Goal: Task Accomplishment & Management: Complete application form

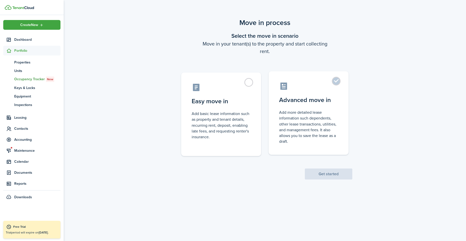
click at [336, 84] on label "Advanced move in Add more detailed lease information such dependents, other lea…" at bounding box center [309, 113] width 80 height 84
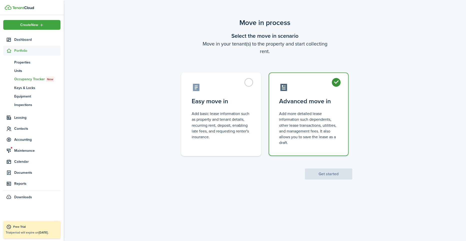
radio input "true"
click at [332, 174] on button "Get started" at bounding box center [329, 174] width 48 height 11
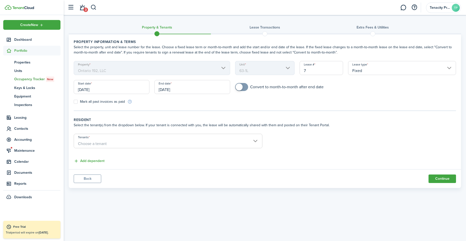
click at [144, 89] on input "[DATE]" at bounding box center [112, 87] width 76 height 14
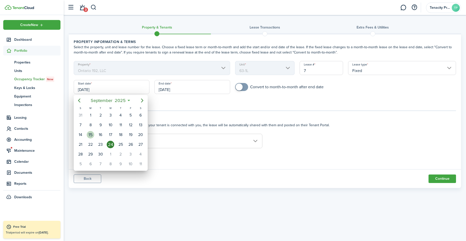
click at [91, 135] on div "15" at bounding box center [91, 135] width 8 height 8
type input "[DATE]"
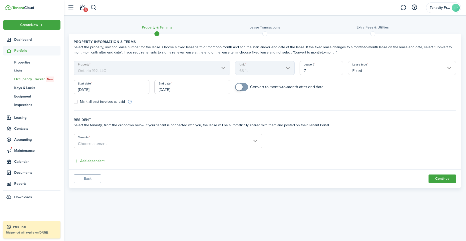
click at [215, 88] on input "[DATE]" at bounding box center [193, 87] width 76 height 14
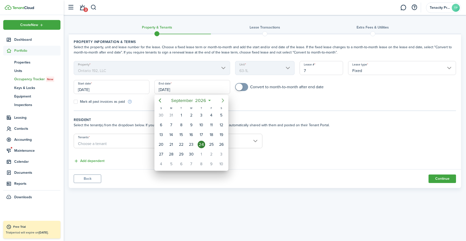
click at [225, 101] on icon "Next page" at bounding box center [223, 101] width 6 height 6
click at [224, 153] on div "31" at bounding box center [222, 155] width 8 height 8
type input "[DATE]"
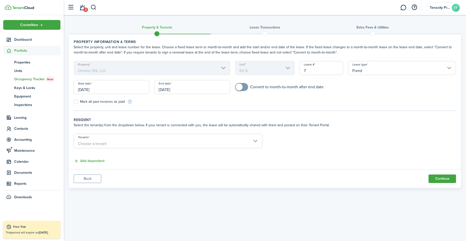
click at [90, 140] on span "Choose a tenant" at bounding box center [168, 144] width 188 height 9
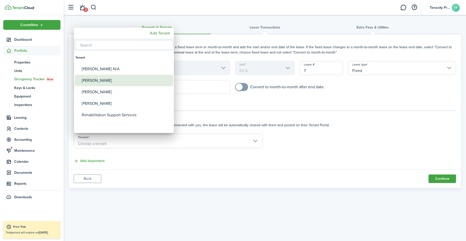
click at [94, 83] on div "[PERSON_NAME]" at bounding box center [126, 81] width 89 height 12
type input "[PERSON_NAME]"
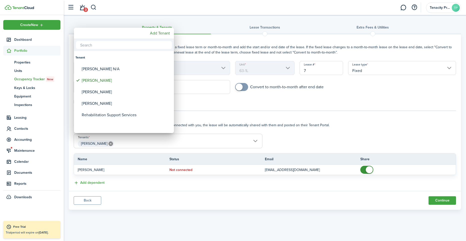
click at [443, 200] on div at bounding box center [233, 120] width 546 height 321
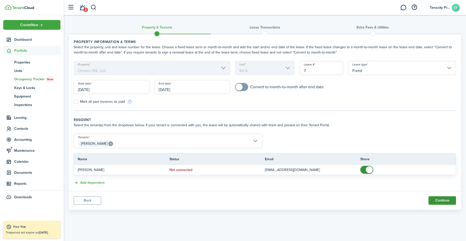
click at [443, 200] on button "Continue" at bounding box center [443, 200] width 28 height 9
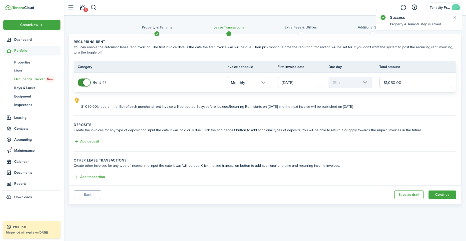
click at [307, 82] on input "[DATE]" at bounding box center [300, 82] width 44 height 11
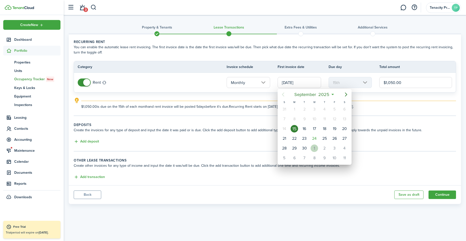
click at [315, 149] on div "1" at bounding box center [315, 149] width 8 height 8
type input "[DATE]"
type input "1st"
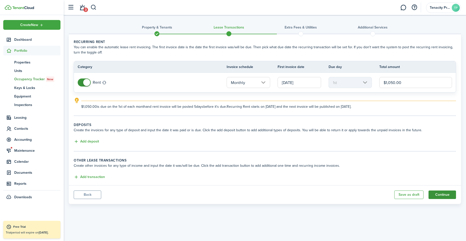
click at [439, 195] on button "Continue" at bounding box center [443, 195] width 28 height 9
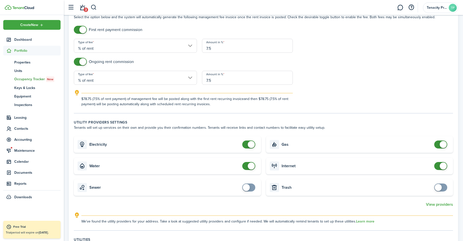
scroll to position [100, 0]
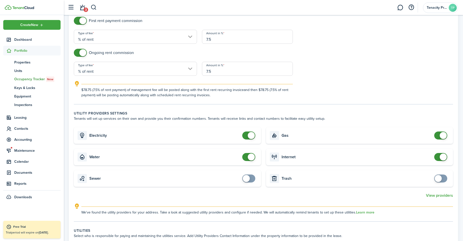
checkbox input "false"
click at [249, 137] on span at bounding box center [251, 135] width 7 height 7
checkbox input "false"
click at [249, 158] on span at bounding box center [251, 157] width 7 height 7
checkbox input "false"
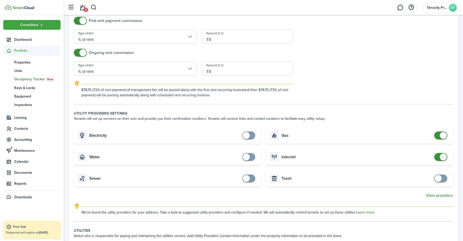
click at [441, 136] on span at bounding box center [442, 135] width 7 height 7
checkbox input "false"
click at [439, 156] on span at bounding box center [440, 157] width 5 height 8
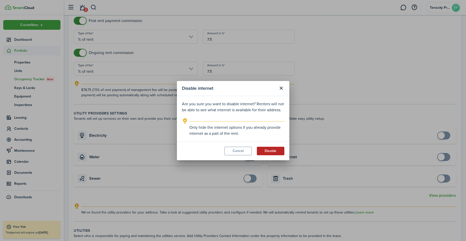
click at [279, 153] on button "Disable" at bounding box center [271, 151] width 28 height 9
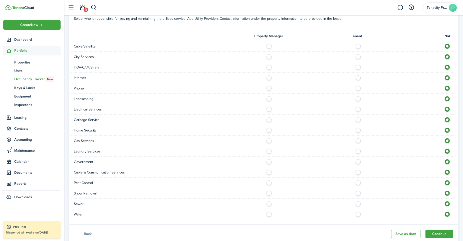
scroll to position [308, 0]
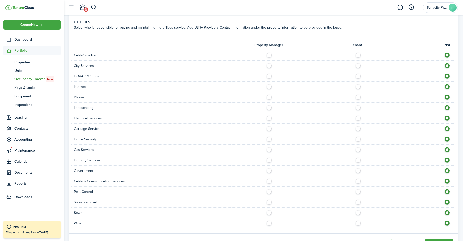
click at [357, 55] on label at bounding box center [359, 54] width 9 height 3
radio input "true"
click at [357, 65] on label at bounding box center [359, 64] width 9 height 3
radio input "true"
click at [359, 76] on label at bounding box center [359, 75] width 9 height 3
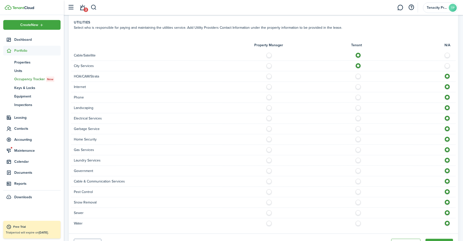
radio input "true"
click at [268, 69] on div "City Services" at bounding box center [263, 66] width 384 height 11
click at [268, 66] on label at bounding box center [270, 64] width 9 height 3
radio input "true"
click at [358, 87] on label at bounding box center [359, 85] width 9 height 3
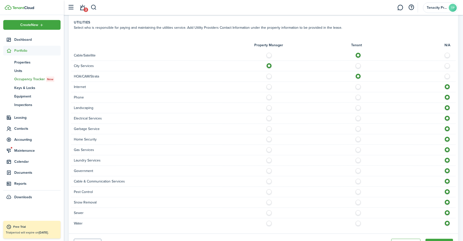
radio input "true"
click at [357, 97] on label at bounding box center [359, 96] width 9 height 3
radio input "true"
click at [269, 108] on label at bounding box center [270, 106] width 9 height 3
radio input "true"
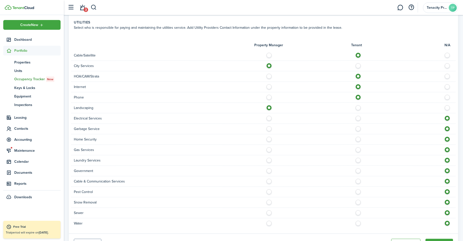
click at [269, 113] on div "Electrical Services" at bounding box center [263, 118] width 384 height 11
click at [269, 118] on label at bounding box center [270, 117] width 9 height 3
radio input "true"
click at [269, 129] on label at bounding box center [270, 127] width 9 height 3
radio input "true"
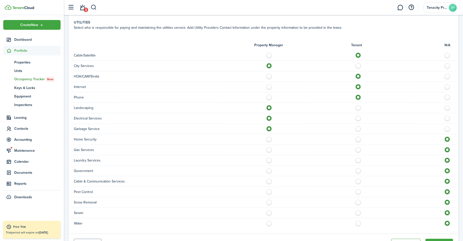
click at [360, 138] on label at bounding box center [359, 138] width 9 height 3
radio input "true"
click at [357, 181] on label at bounding box center [359, 180] width 9 height 3
radio input "true"
click at [269, 189] on div "Pest Control" at bounding box center [263, 192] width 384 height 11
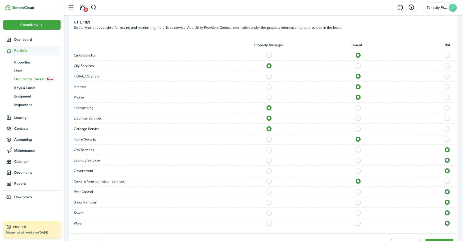
click at [269, 191] on label at bounding box center [270, 190] width 9 height 3
radio input "true"
click at [269, 200] on label at bounding box center [270, 201] width 9 height 3
radio input "true"
click at [268, 213] on label at bounding box center [270, 211] width 9 height 3
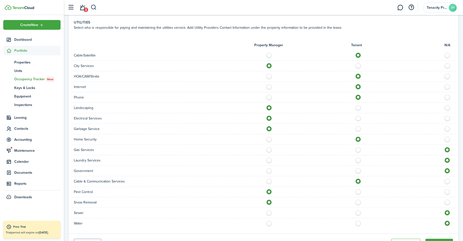
radio input "true"
click at [268, 223] on label at bounding box center [270, 222] width 9 height 3
radio input "true"
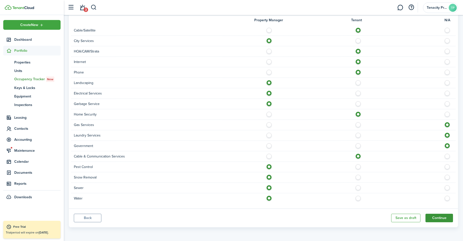
click at [435, 215] on button "Continue" at bounding box center [439, 218] width 28 height 9
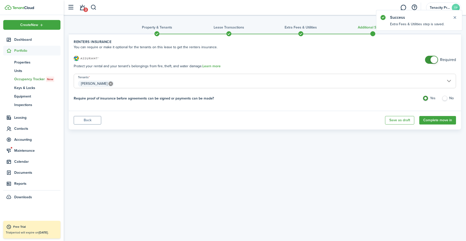
click at [444, 99] on label "No" at bounding box center [449, 100] width 14 height 8
radio input "false"
radio input "true"
click at [428, 121] on button "Complete move in" at bounding box center [438, 120] width 37 height 9
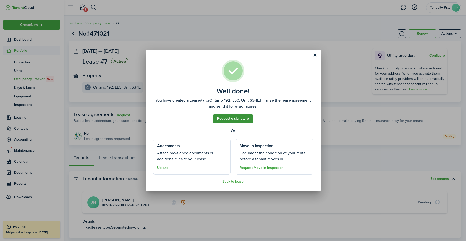
click at [235, 118] on link "Request e-signature" at bounding box center [233, 119] width 40 height 9
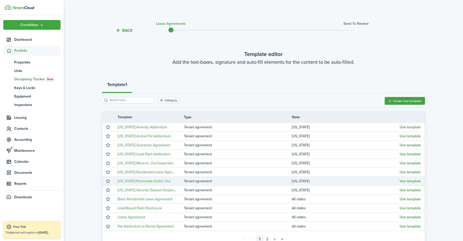
scroll to position [51, 0]
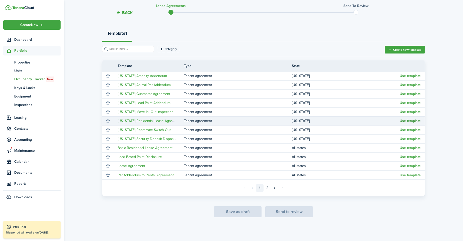
click at [411, 120] on button "Use template" at bounding box center [409, 121] width 21 height 4
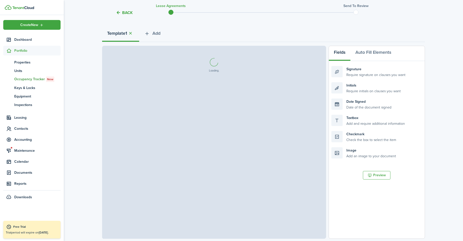
select select "fit"
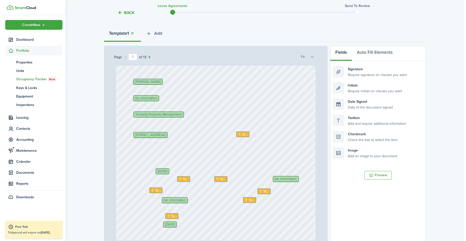
scroll to position [68, 0]
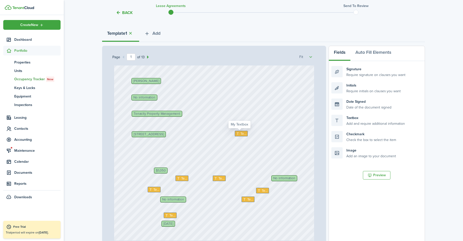
click at [240, 133] on span "Text" at bounding box center [243, 133] width 6 height 5
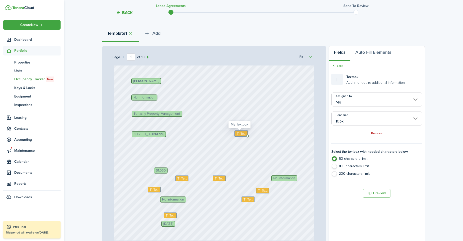
click at [240, 133] on span "Text" at bounding box center [243, 133] width 6 height 5
type textarea "[GEOGRAPHIC_DATA]"
click at [178, 178] on icon at bounding box center [179, 178] width 4 height 3
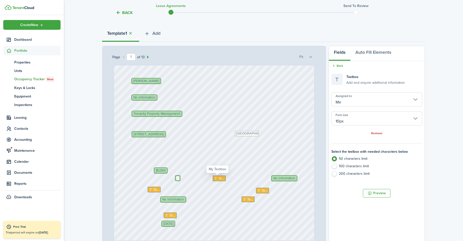
type textarea "-"
click at [214, 179] on icon at bounding box center [216, 178] width 4 height 3
click at [218, 178] on span "Text" at bounding box center [221, 178] width 6 height 5
type textarea "-"
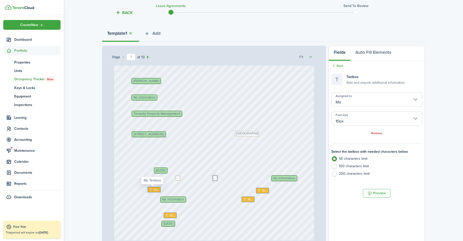
click at [158, 189] on div "Text" at bounding box center [154, 190] width 13 height 6
click at [151, 190] on icon at bounding box center [151, 189] width 4 height 3
type textarea "50"
click at [364, 51] on button "Auto Fill Elements" at bounding box center [373, 53] width 46 height 15
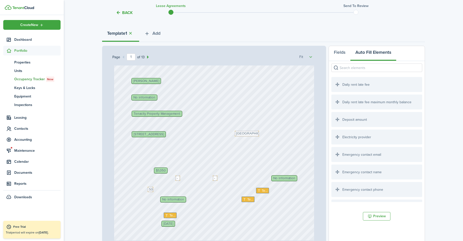
click at [357, 71] on input "search" at bounding box center [376, 68] width 91 height 9
type input "late"
click at [149, 190] on textarea "50" at bounding box center [151, 189] width 6 height 5
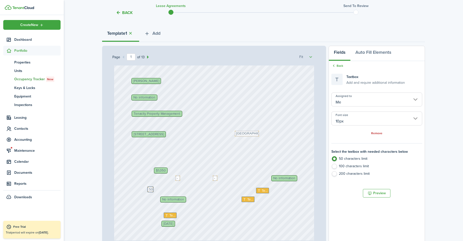
click at [156, 191] on div "No information [STREET_ADDRESS] Text [PERSON_NAME] Tenacity Property Management…" at bounding box center [214, 129] width 200 height 263
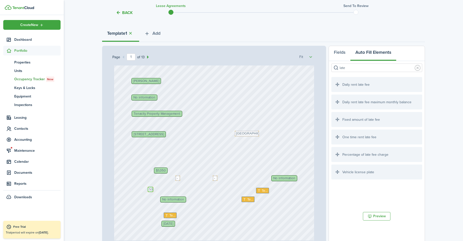
click at [148, 190] on textarea "50" at bounding box center [151, 189] width 6 height 5
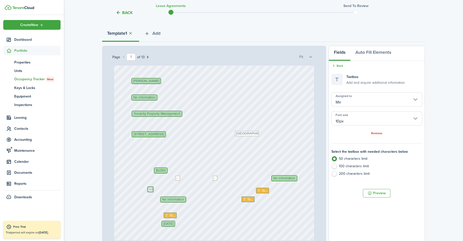
click at [148, 191] on textarea "50" at bounding box center [151, 189] width 6 height 5
click at [154, 190] on div "No information [STREET_ADDRESS] Text [PERSON_NAME] Tenacity Property Management…" at bounding box center [214, 129] width 200 height 263
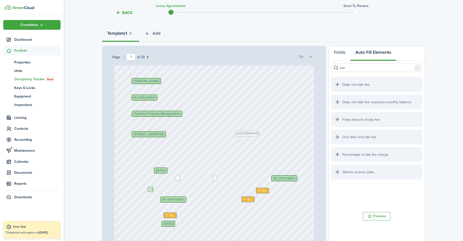
click at [150, 190] on textarea "50" at bounding box center [151, 189] width 6 height 5
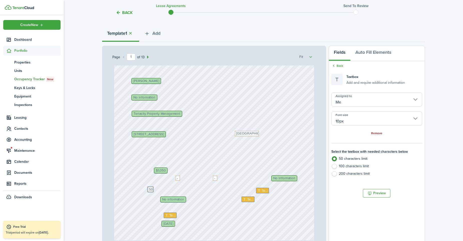
click at [377, 134] on link "Remove" at bounding box center [376, 134] width 11 height 4
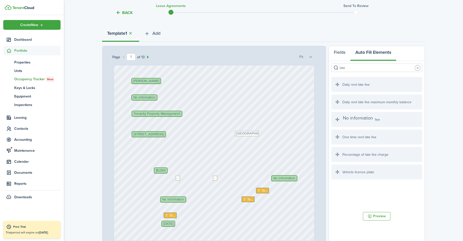
drag, startPoint x: 356, startPoint y: 119, endPoint x: 365, endPoint y: 122, distance: 9.8
click at [365, 122] on div "Page 1 of 13 50% 75% 100% 150% 200% Fit No information [STREET_ADDRESS] Text [P…" at bounding box center [263, 150] width 323 height 208
drag, startPoint x: 353, startPoint y: 138, endPoint x: 172, endPoint y: 197, distance: 190.7
click at [172, 197] on div "Page 1 of 13 50% 75% 100% 150% 200% Fit No information [STREET_ADDRESS] Text [P…" at bounding box center [263, 150] width 323 height 208
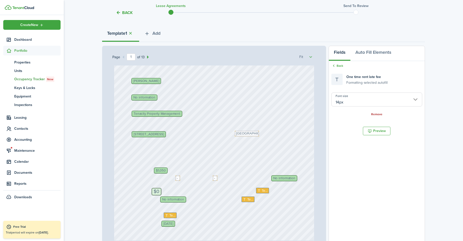
click at [377, 114] on link "Remove" at bounding box center [376, 115] width 11 height 4
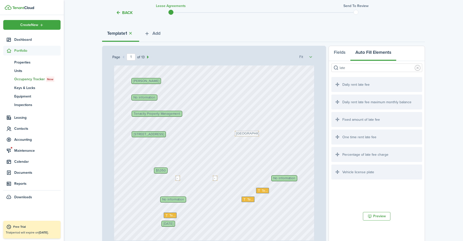
click at [155, 189] on div "No information [STREET_ADDRESS] Text [PERSON_NAME] Tenacity Property Management…" at bounding box center [214, 129] width 200 height 263
click at [339, 53] on button "Fields" at bounding box center [340, 53] width 22 height 15
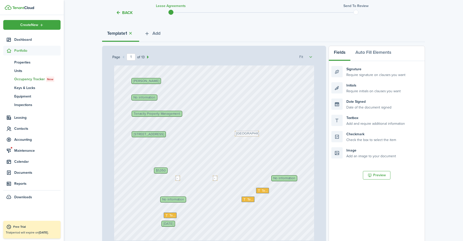
click at [125, 12] on button "Back" at bounding box center [124, 12] width 17 height 5
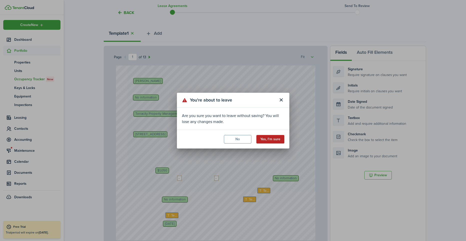
click at [270, 139] on button "Yes, I'm sure" at bounding box center [271, 139] width 28 height 9
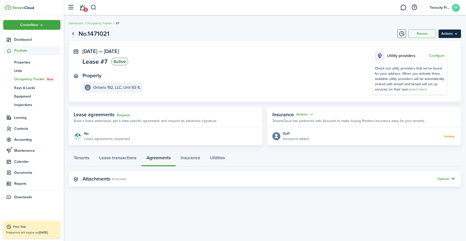
click at [450, 33] on menu-btn "Actions" at bounding box center [450, 34] width 23 height 9
click at [429, 44] on button "Edit" at bounding box center [440, 45] width 44 height 9
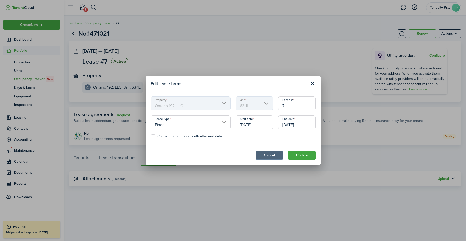
click at [280, 157] on button "Cancel" at bounding box center [270, 155] width 28 height 9
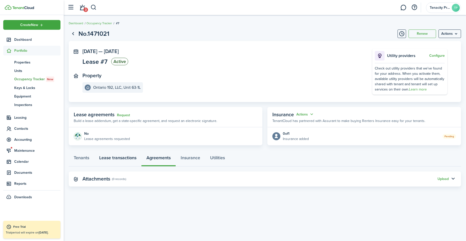
click at [109, 158] on link "Lease transactions" at bounding box center [117, 159] width 47 height 15
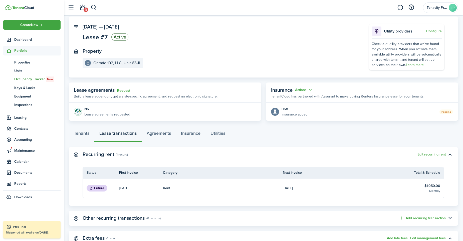
scroll to position [29, 0]
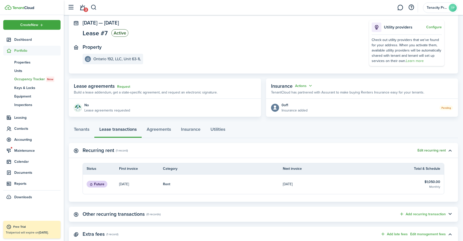
click at [429, 150] on button "Edit recurring rent" at bounding box center [431, 151] width 28 height 4
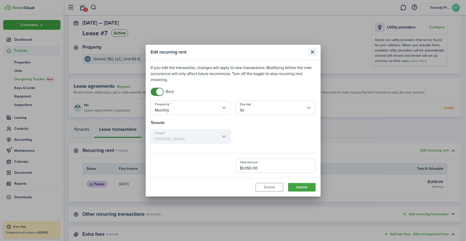
click at [311, 51] on button "Close modal" at bounding box center [313, 52] width 9 height 9
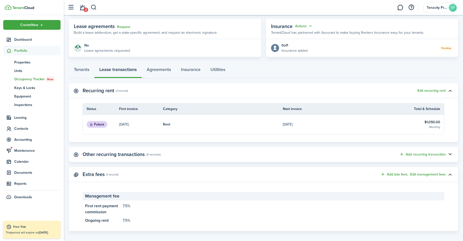
scroll to position [92, 0]
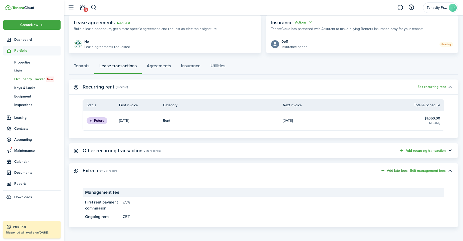
click at [401, 171] on button "Add late fees" at bounding box center [393, 171] width 27 height 6
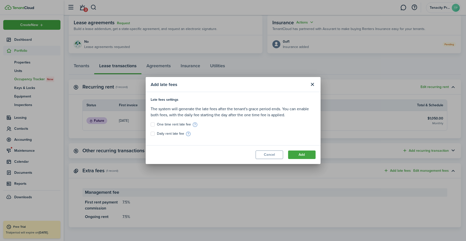
click at [153, 125] on label "One time rent late fee" at bounding box center [171, 125] width 40 height 4
click at [151, 125] on input "One time rent late fee" at bounding box center [151, 125] width 0 height 0
checkbox input "true"
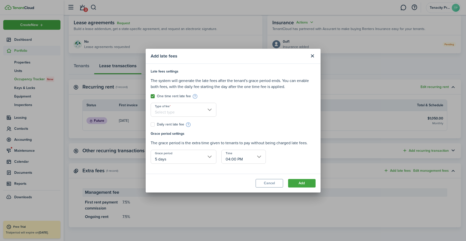
click at [210, 110] on input "Type of fee" at bounding box center [184, 110] width 66 height 14
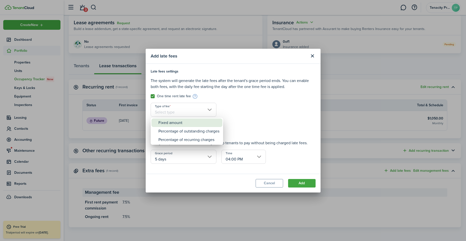
click at [180, 122] on div "Fixed amount" at bounding box center [189, 123] width 61 height 9
type input "Fixed amount"
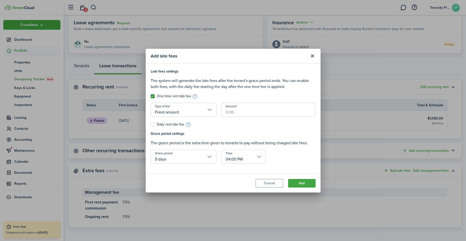
click at [230, 112] on input "Amount" at bounding box center [269, 110] width 94 height 14
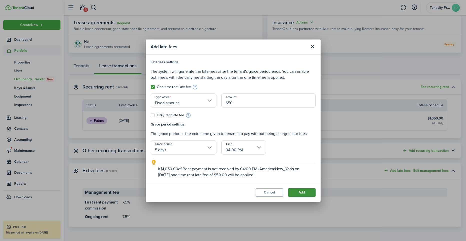
type input "$50.00"
click at [298, 192] on button "Add" at bounding box center [302, 192] width 28 height 9
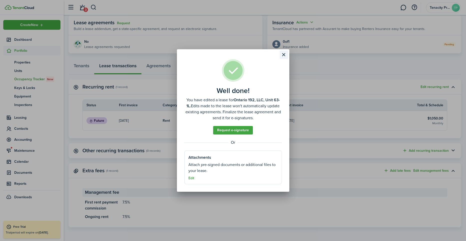
click at [285, 55] on button "Close modal" at bounding box center [284, 55] width 9 height 9
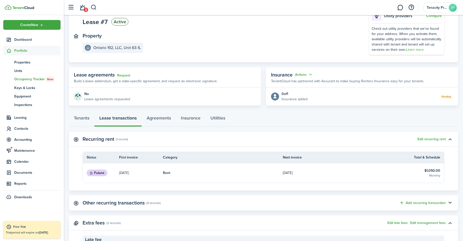
scroll to position [0, 0]
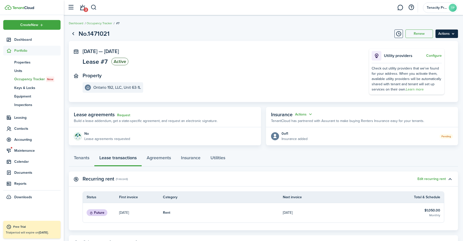
click at [452, 35] on menu-btn "Actions" at bounding box center [446, 34] width 23 height 9
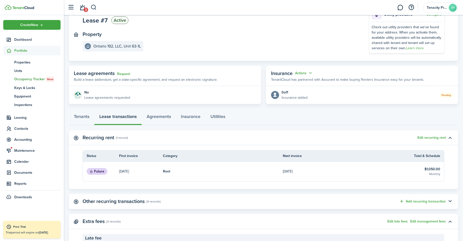
scroll to position [41, 0]
click at [83, 117] on link "Tenants" at bounding box center [82, 118] width 26 height 15
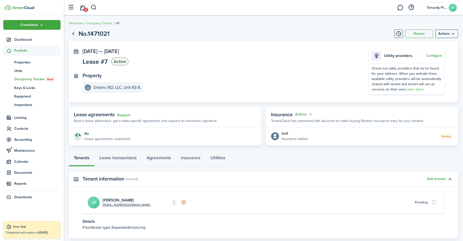
scroll to position [31, 0]
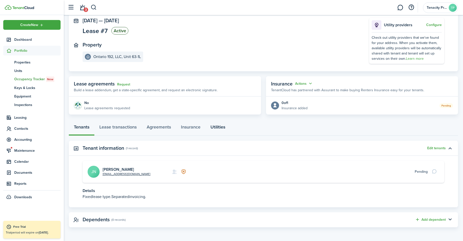
click at [218, 126] on link "Utilities" at bounding box center [217, 128] width 25 height 15
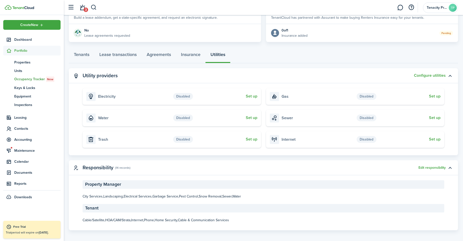
scroll to position [106, 0]
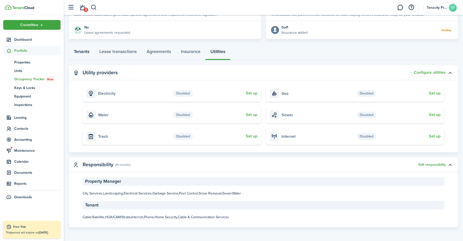
click at [85, 55] on link "Tenants" at bounding box center [82, 52] width 26 height 15
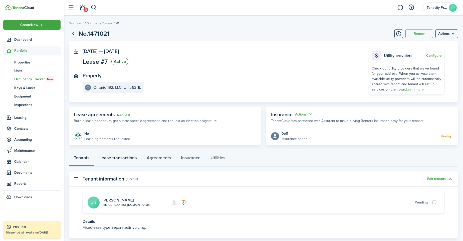
click at [113, 160] on link "Lease transactions" at bounding box center [117, 159] width 47 height 15
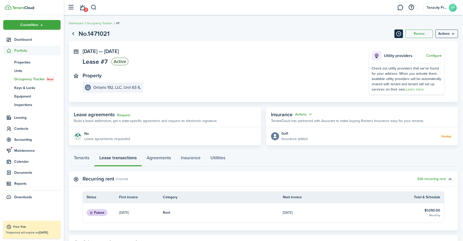
click at [399, 35] on button "Timeline" at bounding box center [398, 34] width 9 height 9
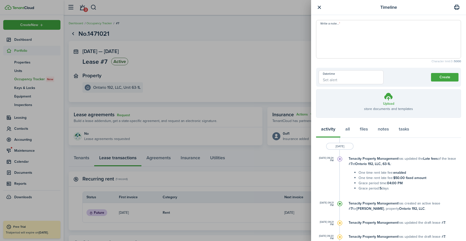
click at [320, 8] on button "button" at bounding box center [319, 7] width 6 height 6
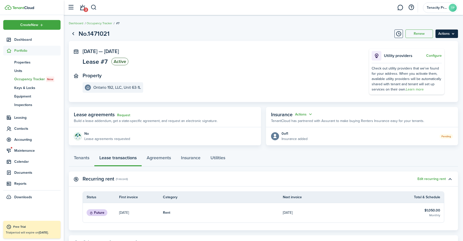
click at [454, 36] on menu-btn "Actions" at bounding box center [446, 34] width 23 height 9
click at [419, 43] on button "Edit" at bounding box center [436, 45] width 44 height 9
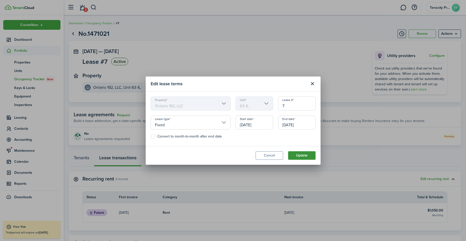
click at [304, 157] on button "Update" at bounding box center [302, 155] width 28 height 9
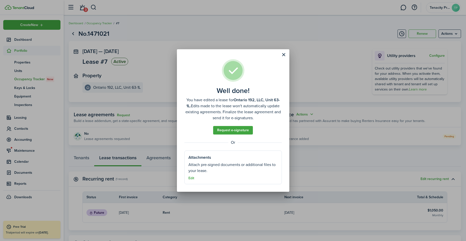
click at [227, 126] on assembled-view "Well done! You have edited a lease for Ontario 192, LLC, Unit 63-1L. Edits made…" at bounding box center [234, 121] width 98 height 125
click at [227, 131] on link "Request e-signature" at bounding box center [233, 130] width 40 height 9
